Goal: Find specific page/section: Find specific page/section

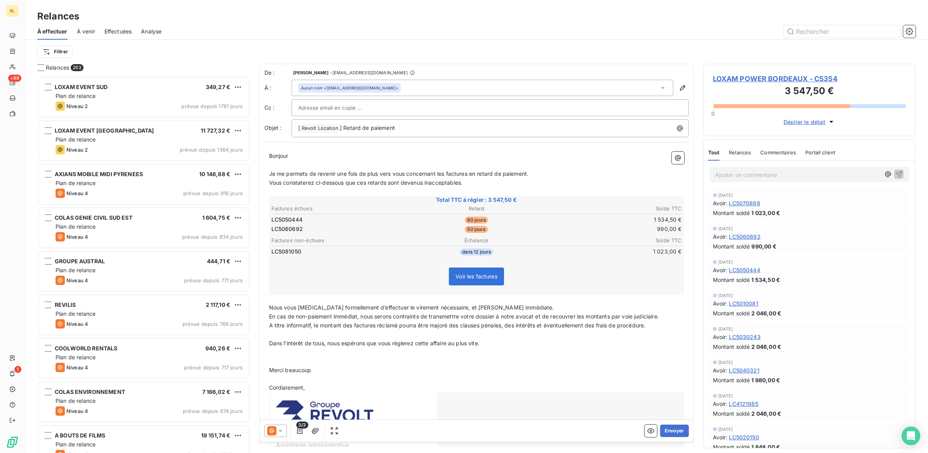
scroll to position [369, 205]
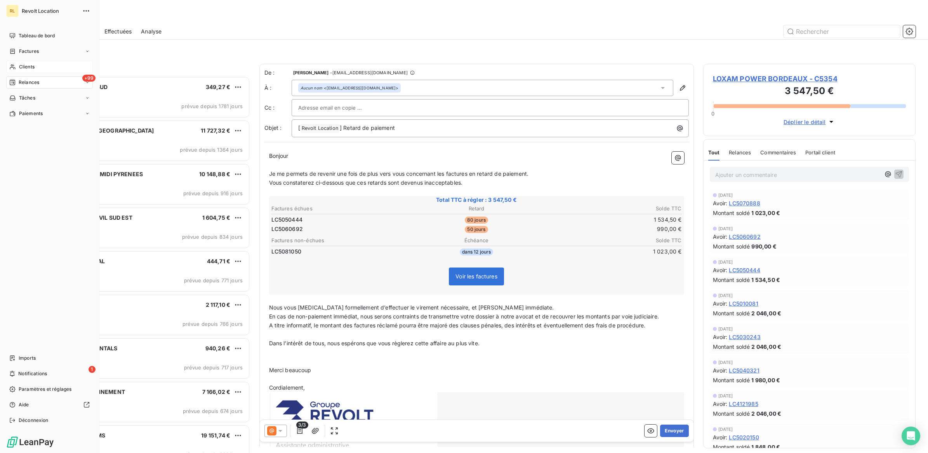
click at [34, 64] on span "Clients" at bounding box center [27, 66] width 16 height 7
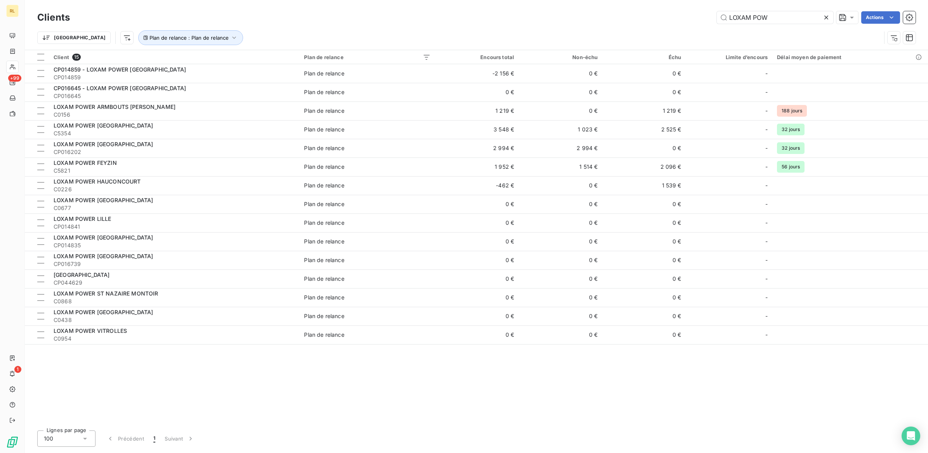
drag, startPoint x: 740, startPoint y: 20, endPoint x: 710, endPoint y: 22, distance: 30.8
click at [711, 22] on div "LOXAM POW Actions" at bounding box center [497, 17] width 837 height 12
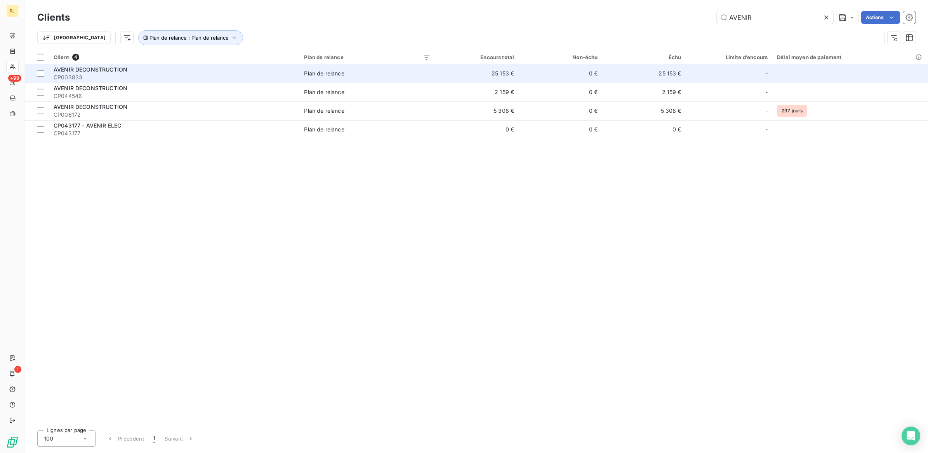
type input "AVENIR"
click at [100, 71] on span "AVENIR DECONSTRUCTION" at bounding box center [91, 69] width 74 height 7
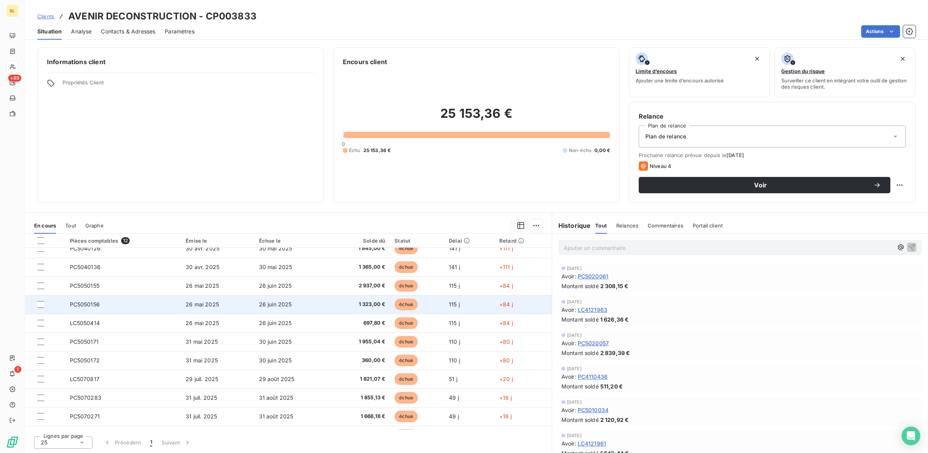
scroll to position [42, 0]
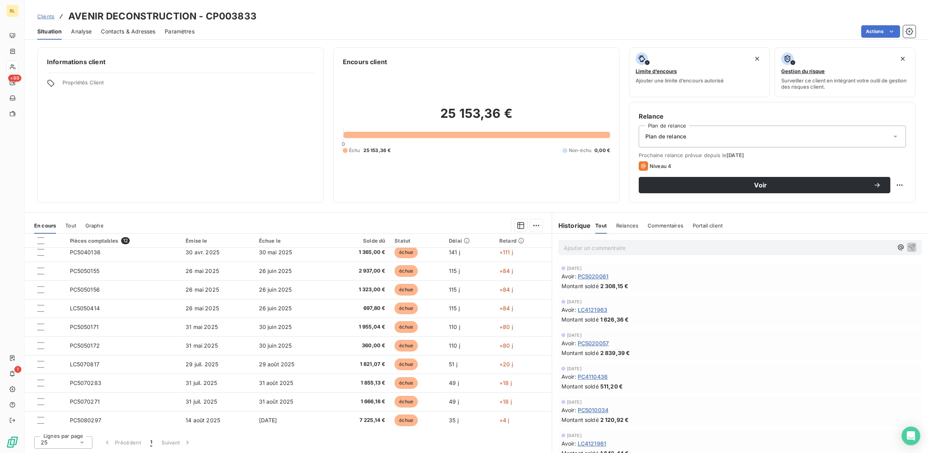
click at [680, 331] on div "[DATE] Avoir : PC5020057 Montant soldé 2 839,39 €" at bounding box center [741, 344] width 364 height 30
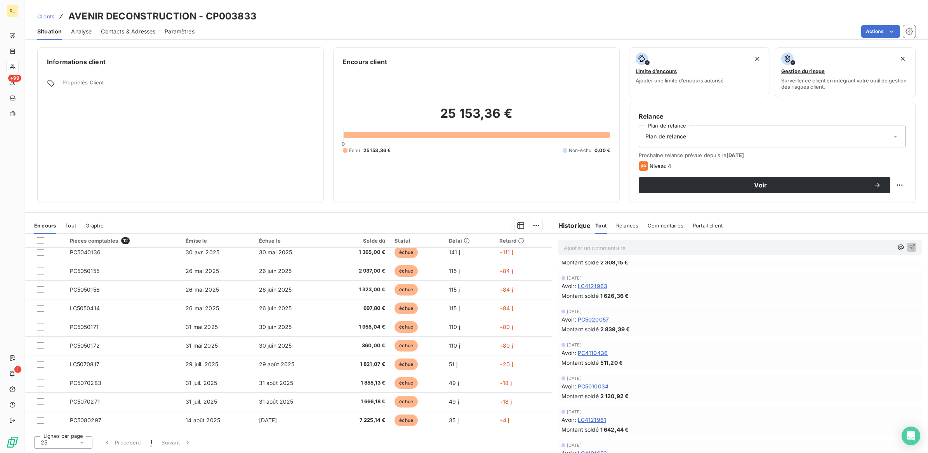
scroll to position [0, 0]
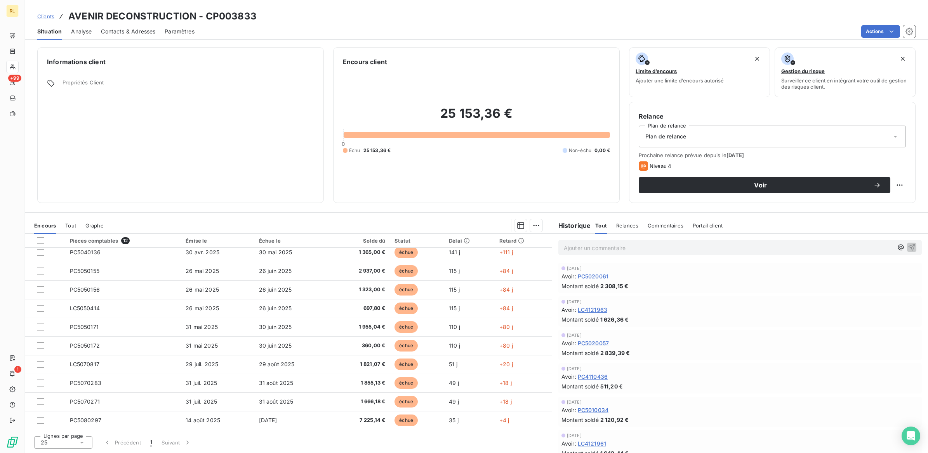
click at [704, 329] on div "[DATE] Avoir : PC5020057 Montant soldé 2 839,39 €" at bounding box center [741, 344] width 364 height 30
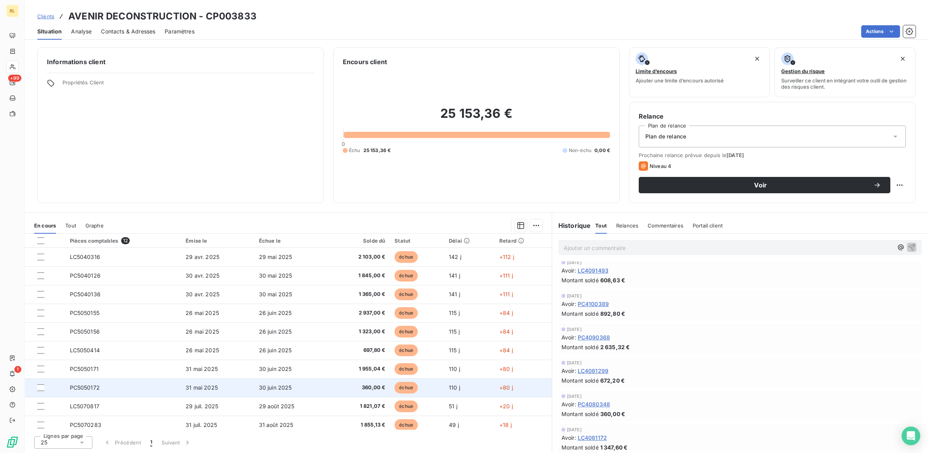
scroll to position [42, 0]
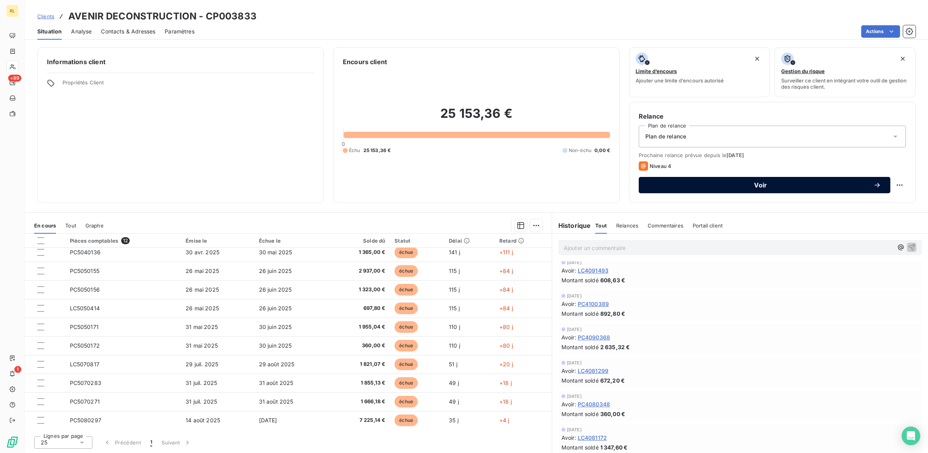
click at [765, 182] on span "Voir" at bounding box center [760, 185] width 225 height 6
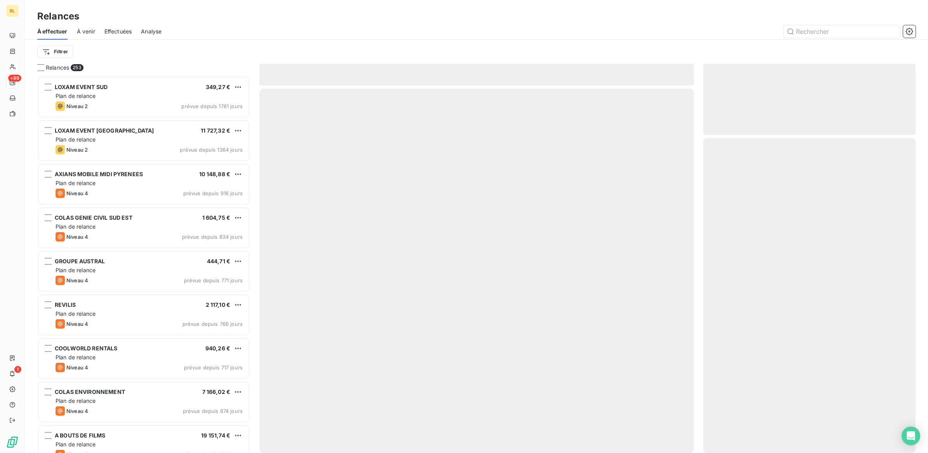
scroll to position [369, 205]
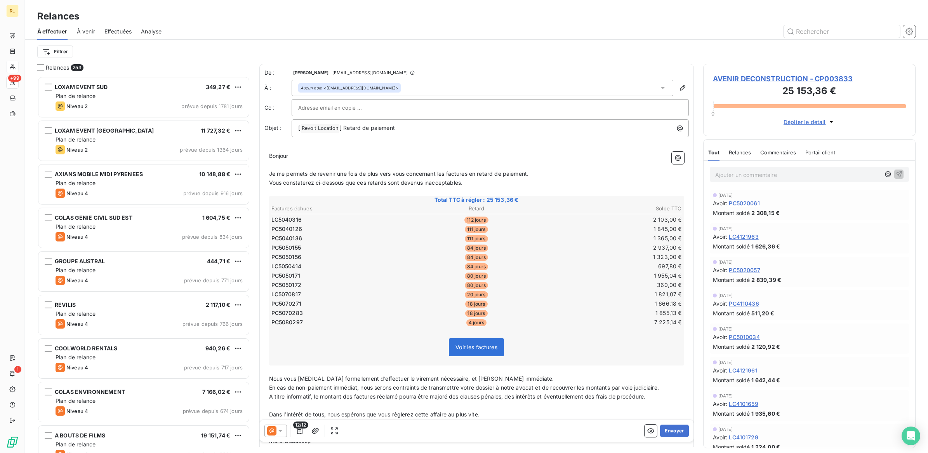
click at [279, 428] on icon at bounding box center [281, 431] width 8 height 8
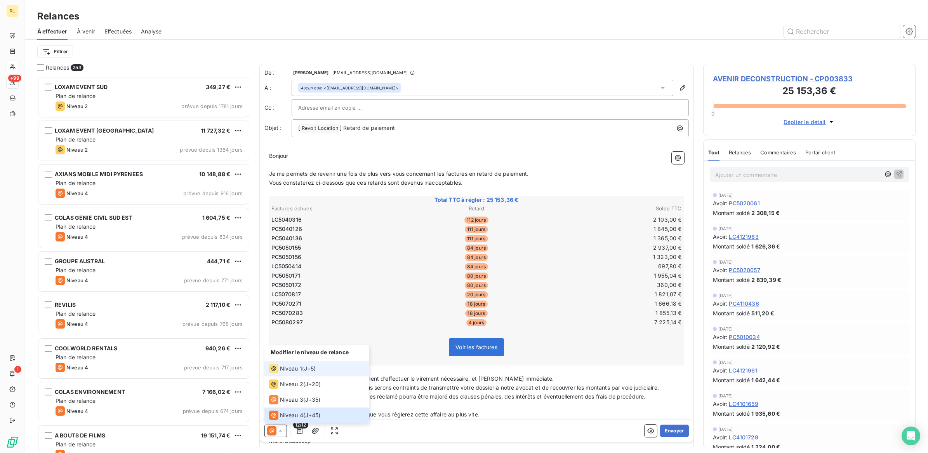
click at [290, 368] on span "Niveau 1" at bounding box center [291, 368] width 22 height 8
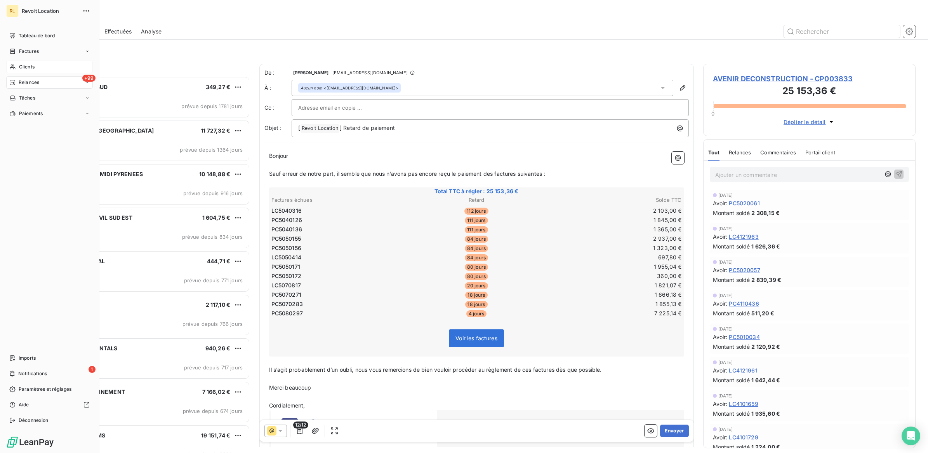
click at [25, 67] on span "Clients" at bounding box center [27, 66] width 16 height 7
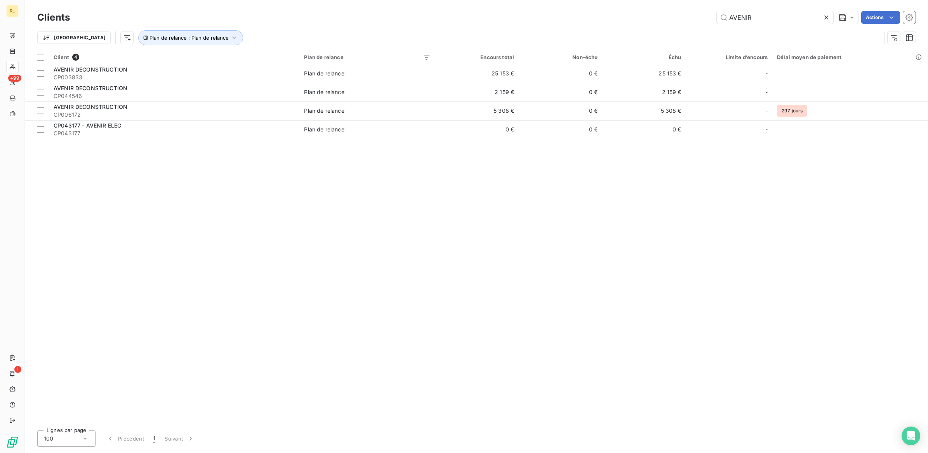
drag, startPoint x: 754, startPoint y: 16, endPoint x: 706, endPoint y: 16, distance: 48.2
click at [706, 16] on div "AVENIR Actions" at bounding box center [497, 17] width 837 height 12
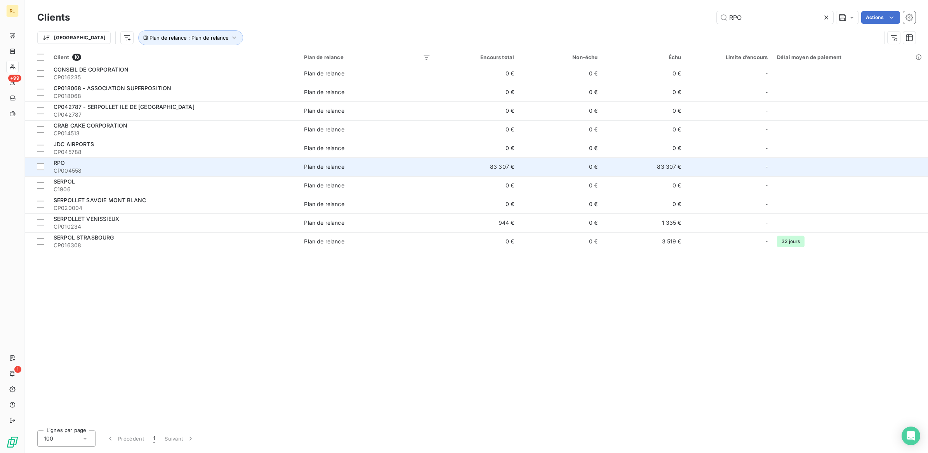
type input "RPO"
click at [101, 164] on div "RPO" at bounding box center [174, 163] width 241 height 8
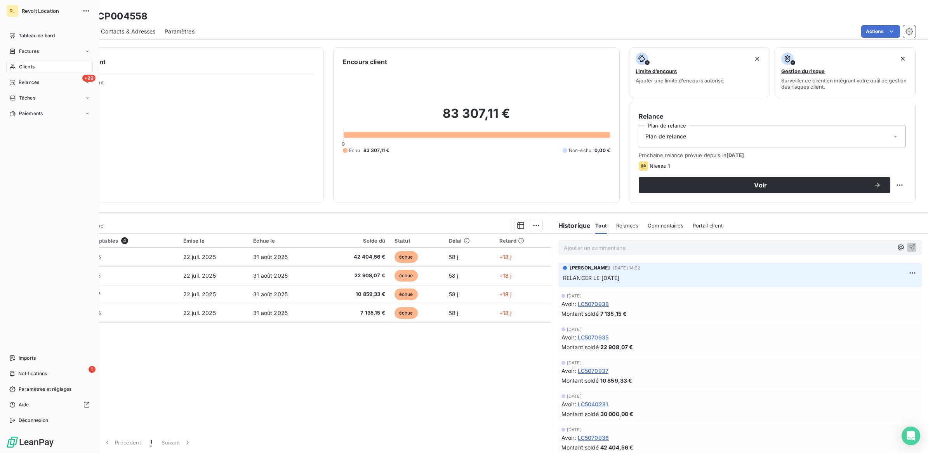
click at [33, 65] on span "Clients" at bounding box center [27, 66] width 16 height 7
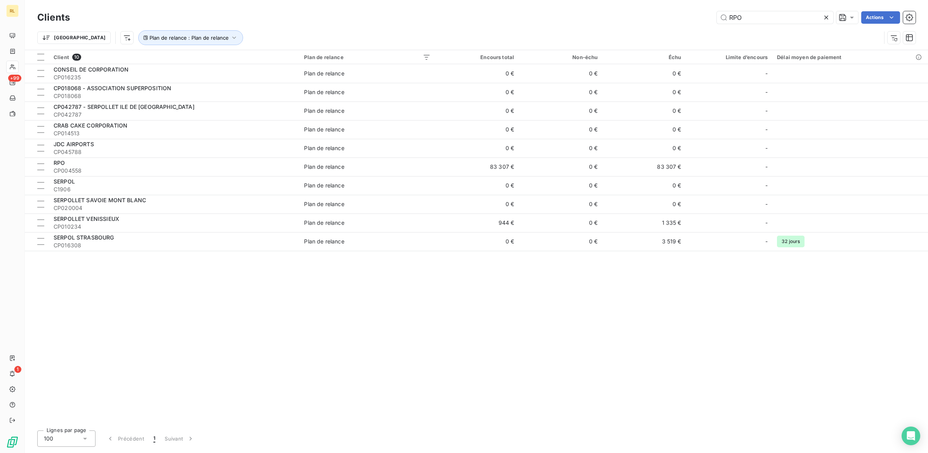
drag, startPoint x: 757, startPoint y: 20, endPoint x: 651, endPoint y: 16, distance: 105.8
click at [651, 16] on div "RPO Actions" at bounding box center [497, 17] width 837 height 12
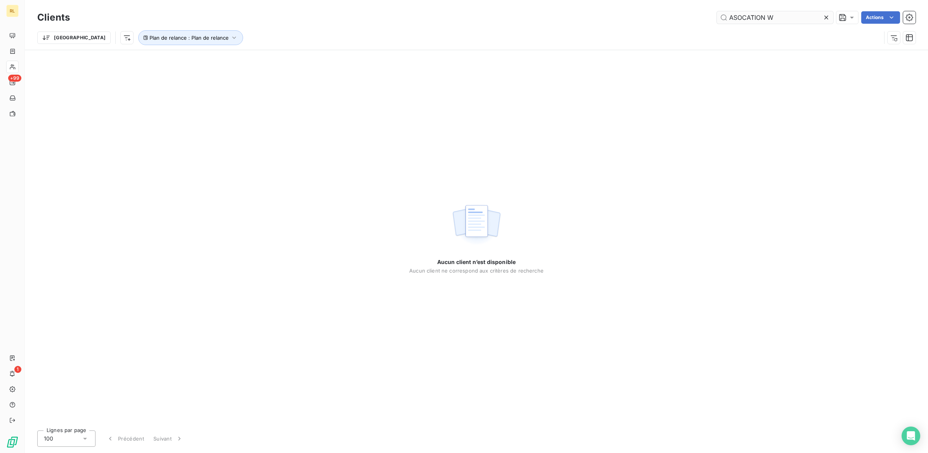
click at [735, 16] on input "ASOCATION W" at bounding box center [775, 17] width 117 height 12
click at [750, 18] on input "ASSOCATION W" at bounding box center [775, 17] width 117 height 12
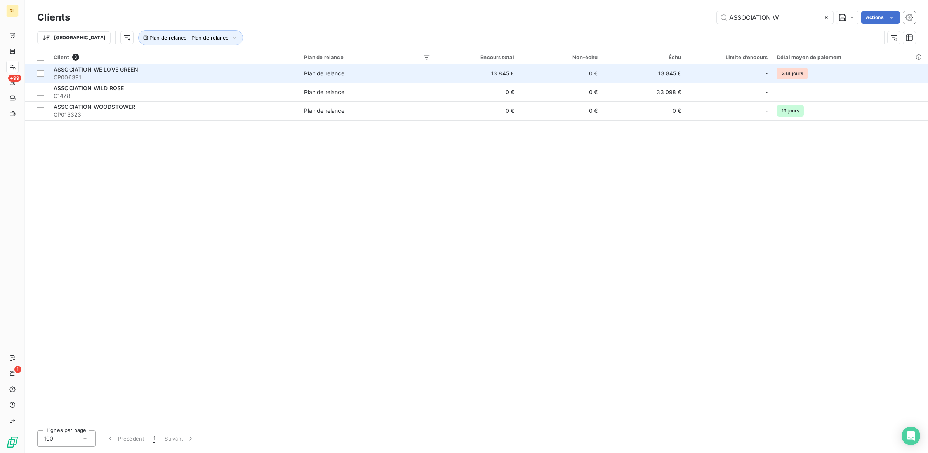
type input "ASSOCIATION W"
click at [166, 70] on div "ASSOCIATION WE LOVE GREEN" at bounding box center [174, 70] width 241 height 8
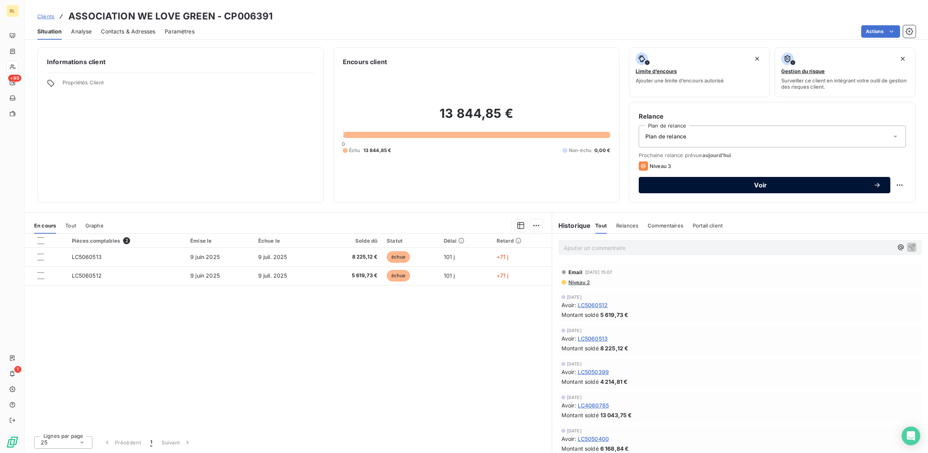
click at [763, 184] on span "Voir" at bounding box center [760, 185] width 225 height 6
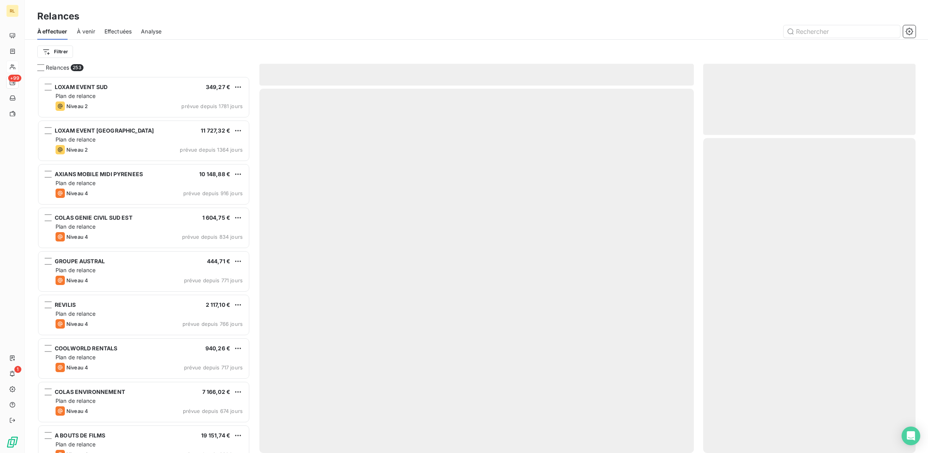
scroll to position [369, 205]
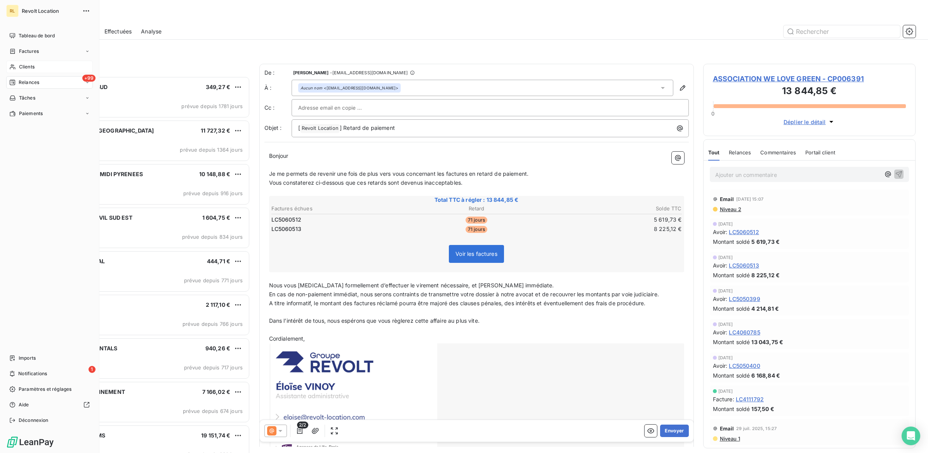
click at [37, 64] on div "Clients" at bounding box center [49, 67] width 87 height 12
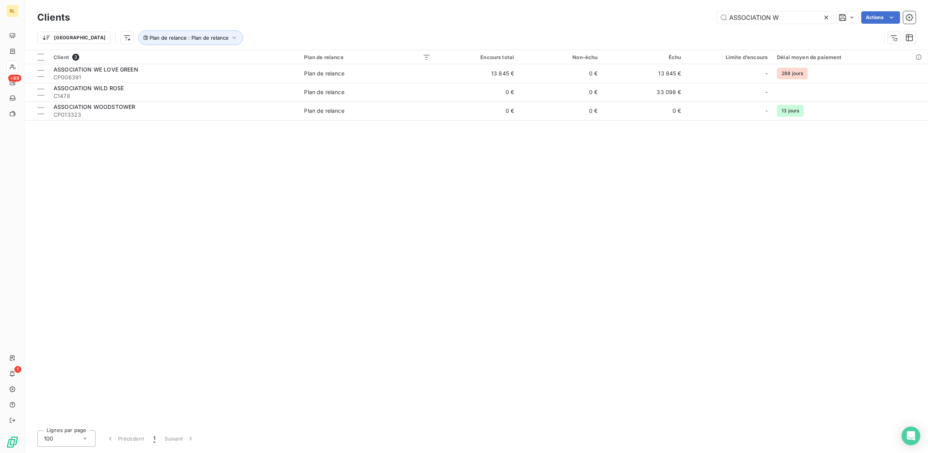
drag, startPoint x: 784, startPoint y: 20, endPoint x: 660, endPoint y: 16, distance: 124.0
click at [660, 16] on div "ASSOCIATION W Actions" at bounding box center [497, 17] width 837 height 12
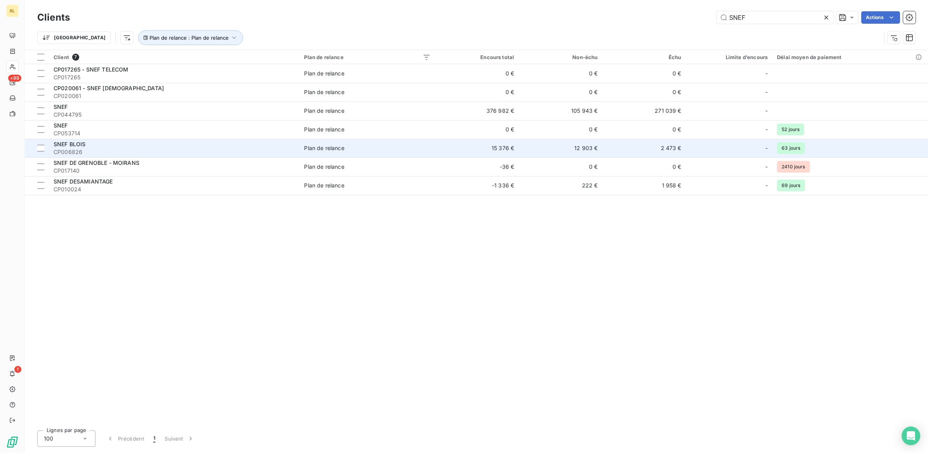
type input "SNEF"
click at [205, 146] on div "SNEF BLOIS" at bounding box center [174, 144] width 241 height 8
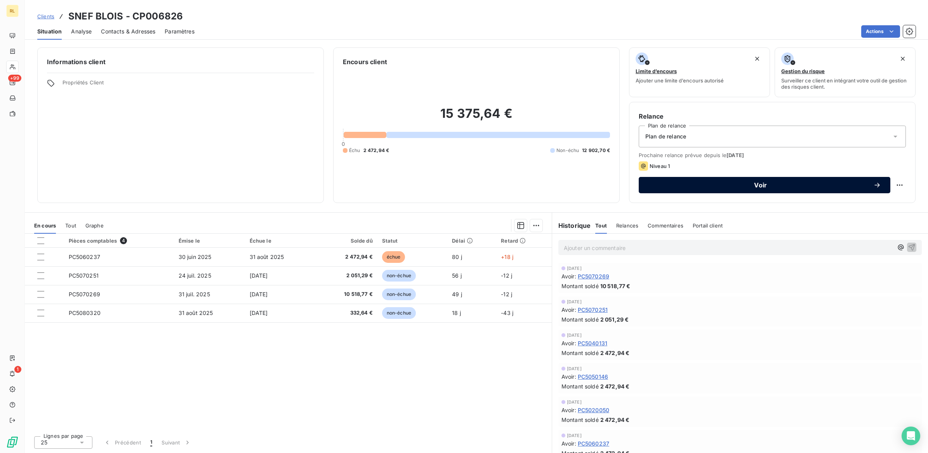
click at [760, 183] on span "Voir" at bounding box center [760, 185] width 225 height 6
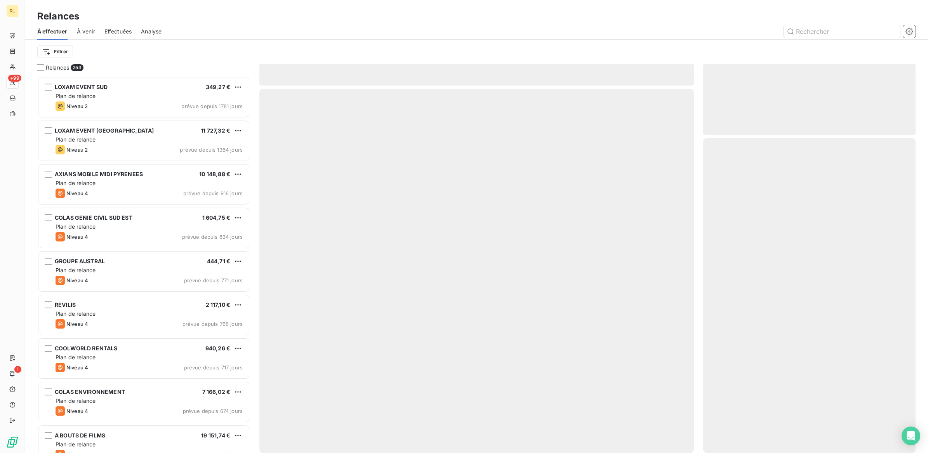
scroll to position [369, 205]
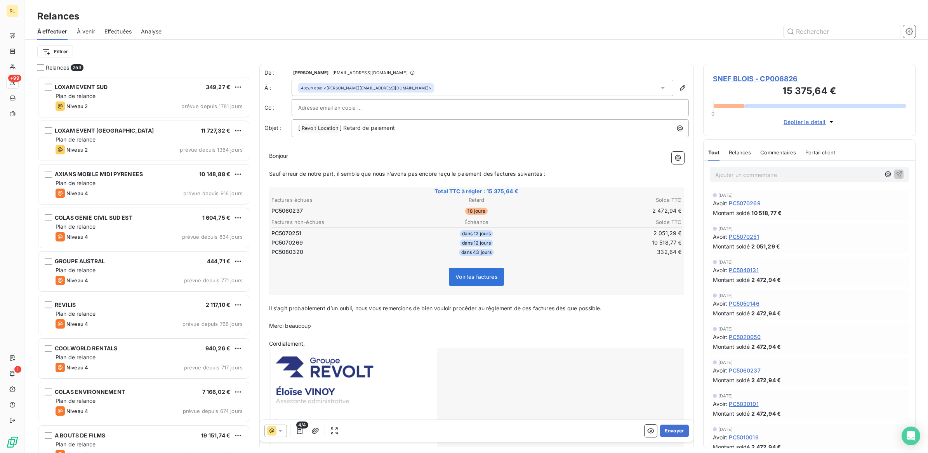
click at [820, 279] on div "Montant soldé 2 472,94 €" at bounding box center [809, 279] width 193 height 8
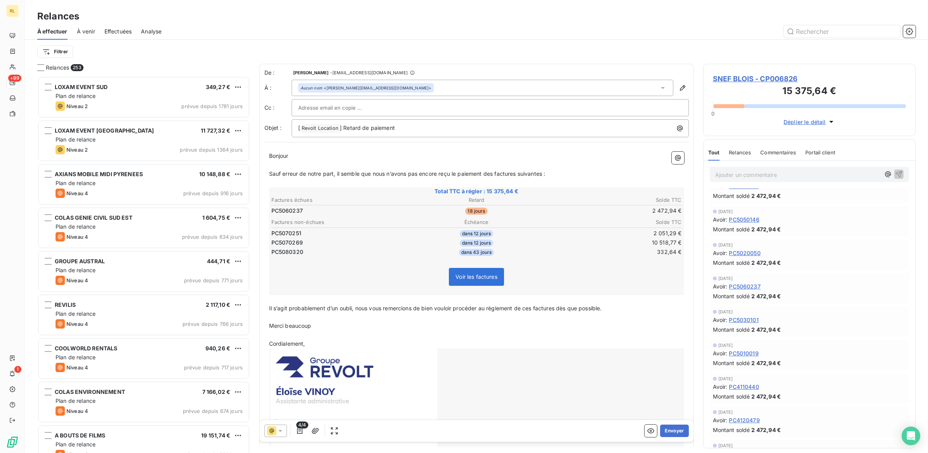
scroll to position [0, 0]
